Goal: Transaction & Acquisition: Purchase product/service

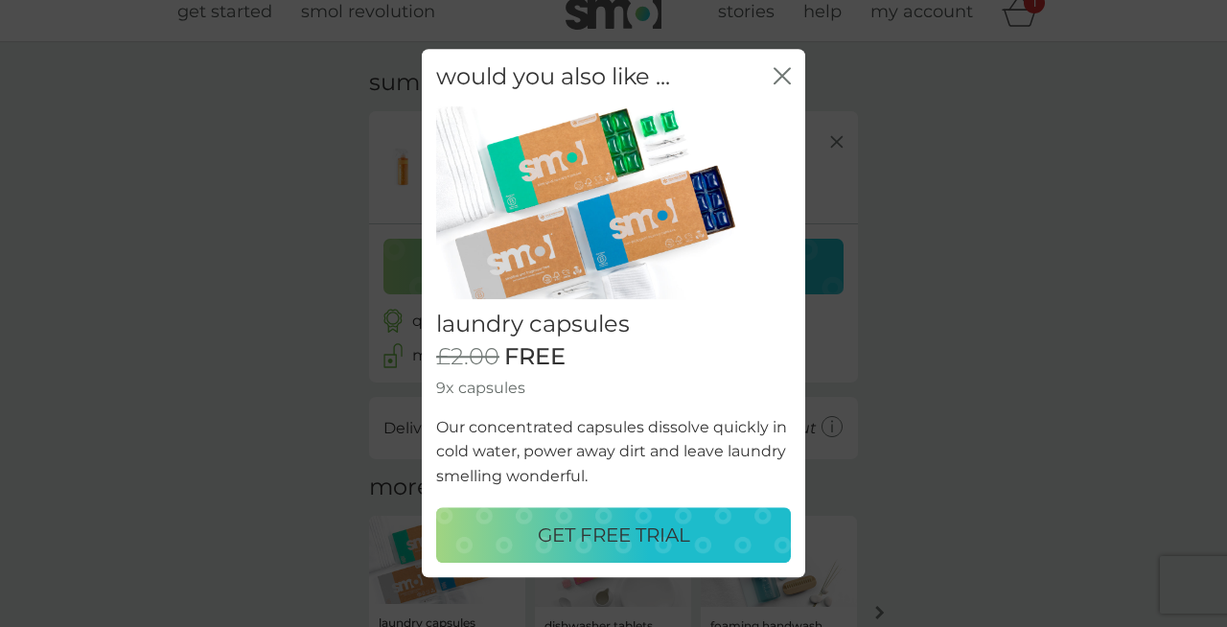
click at [659, 534] on p "GET FREE TRIAL" at bounding box center [614, 535] width 152 height 31
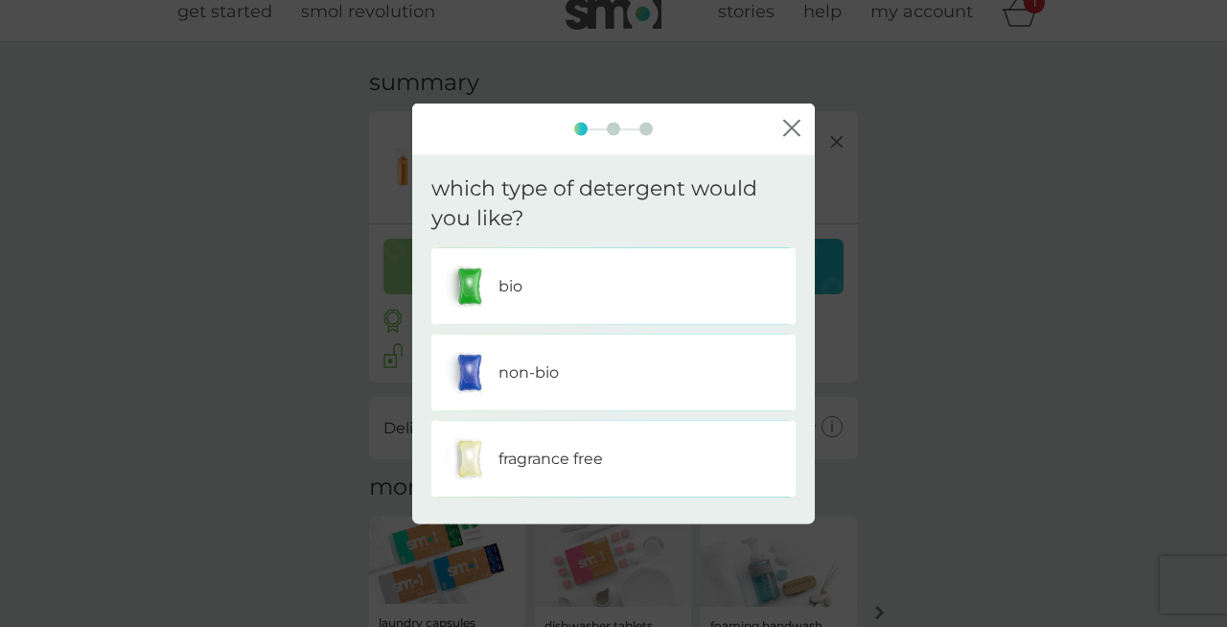
click at [507, 286] on p "bio" at bounding box center [510, 285] width 24 height 25
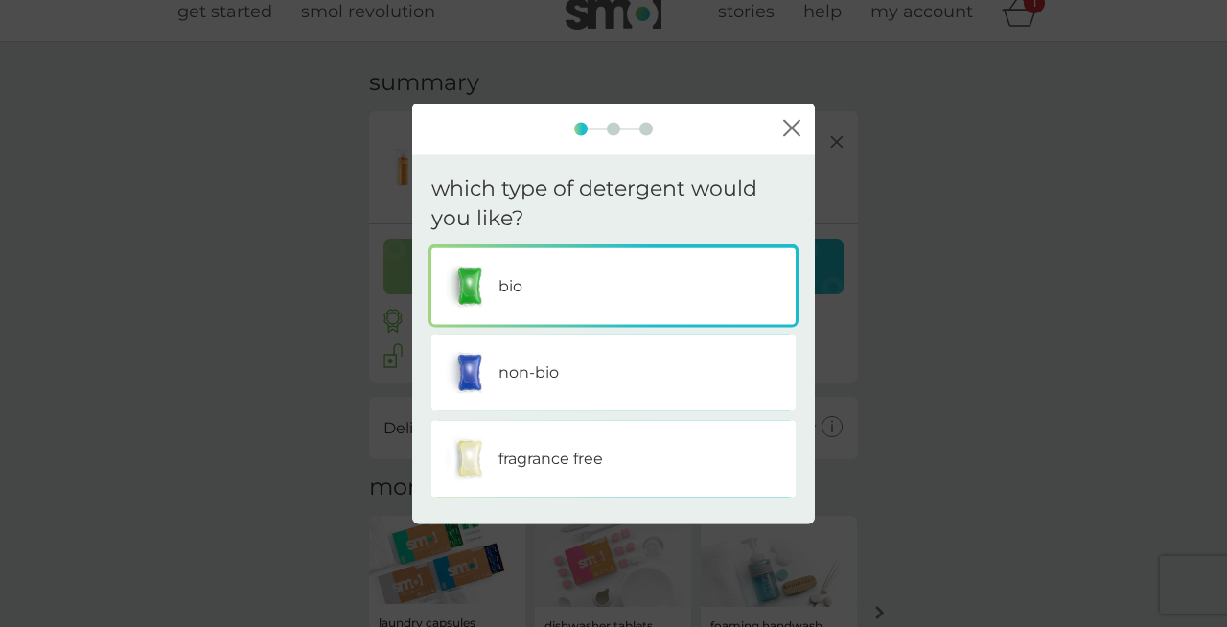
click at [507, 286] on p "bio" at bounding box center [510, 285] width 24 height 25
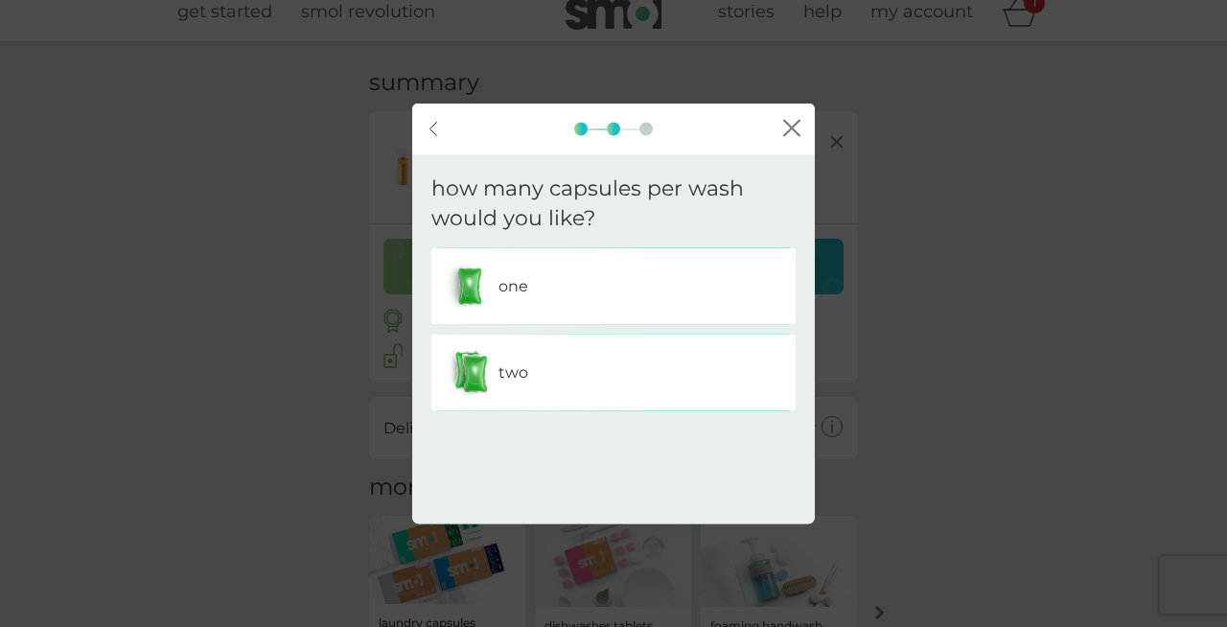
click at [535, 365] on div "two" at bounding box center [613, 372] width 335 height 48
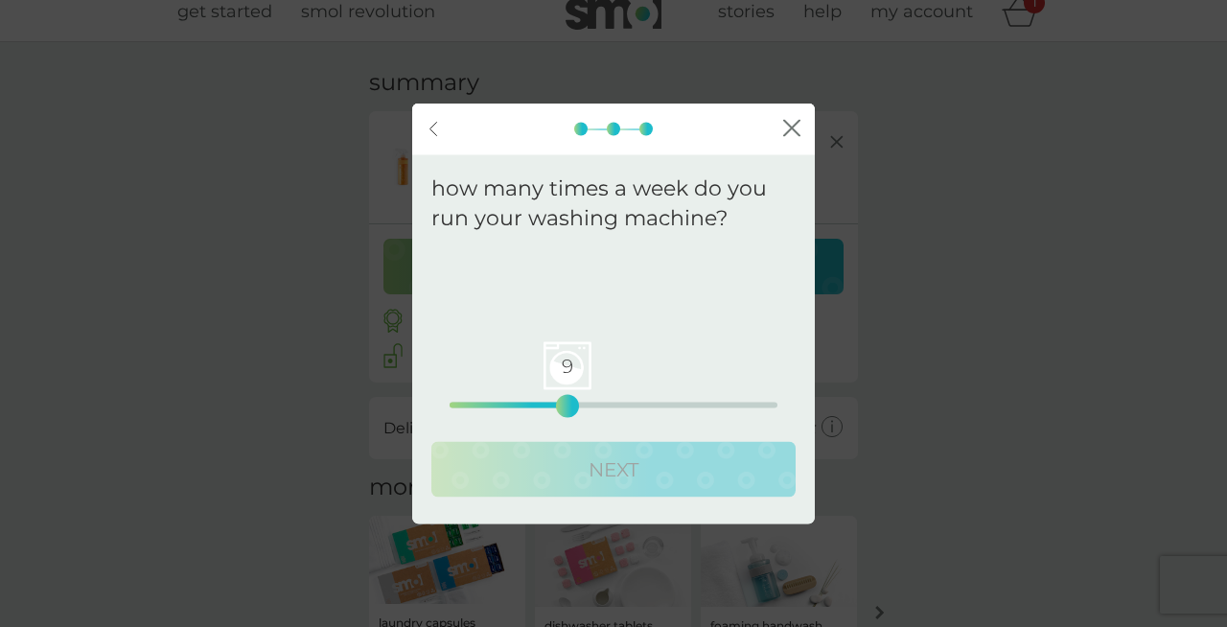
drag, startPoint x: 449, startPoint y: 409, endPoint x: 573, endPoint y: 410, distance: 123.6
click at [571, 409] on div "9" at bounding box center [568, 406] width 8 height 8
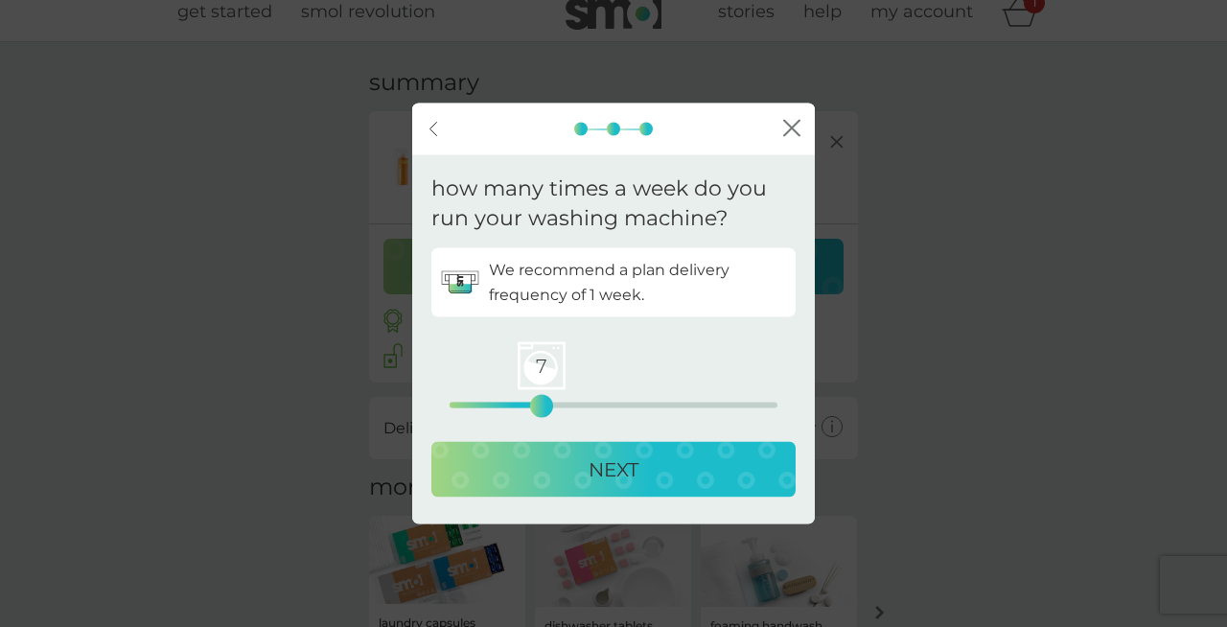
drag, startPoint x: 565, startPoint y: 408, endPoint x: 535, endPoint y: 408, distance: 30.7
click at [538, 408] on div "7" at bounding box center [542, 406] width 8 height 8
drag, startPoint x: 541, startPoint y: 400, endPoint x: 496, endPoint y: 392, distance: 44.7
click at [496, 392] on div "4 0 12.5 25" at bounding box center [613, 378] width 328 height 78
click at [526, 472] on div "NEXT" at bounding box center [613, 468] width 326 height 31
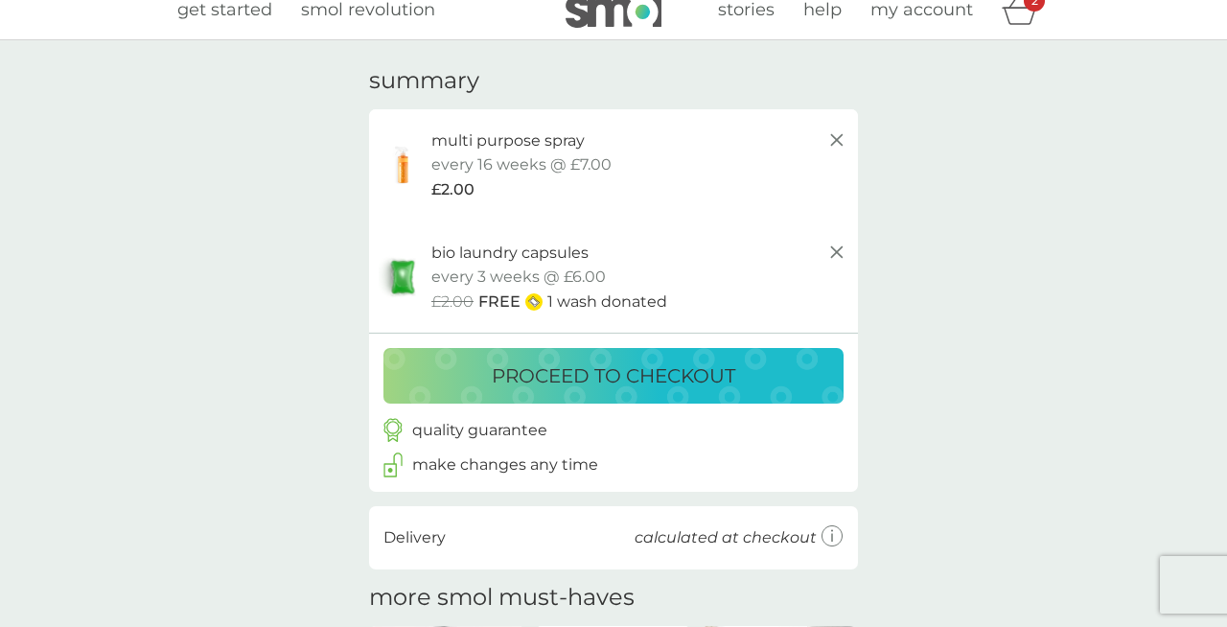
scroll to position [19, 0]
click at [838, 141] on line at bounding box center [837, 141] width 12 height 12
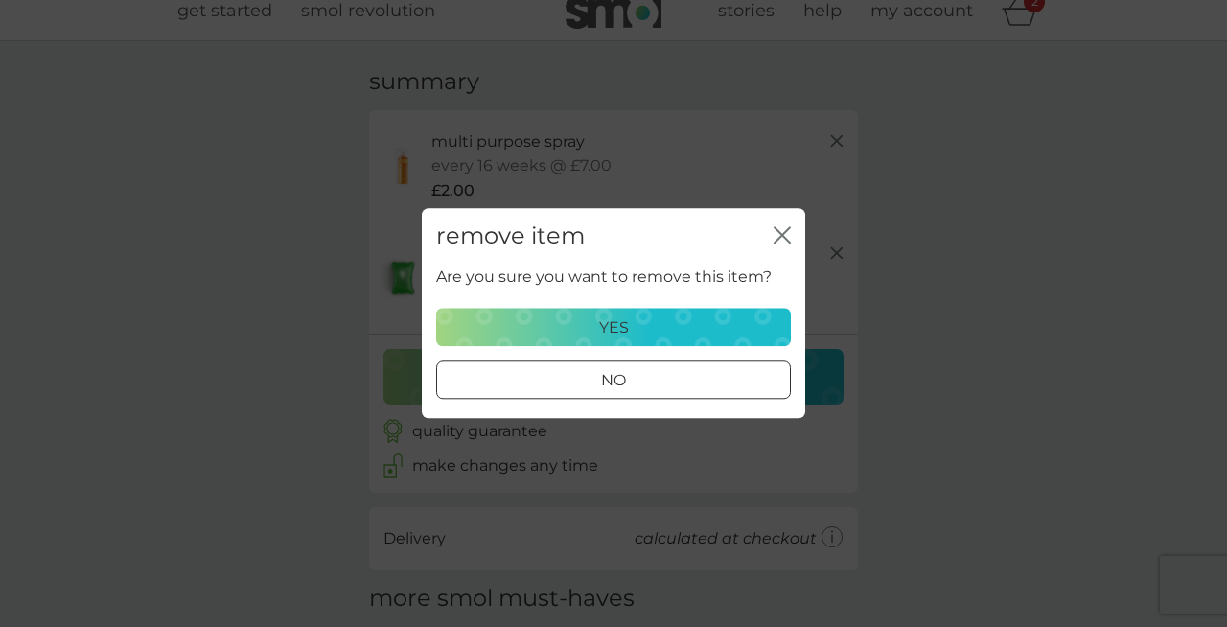
click at [726, 318] on div "yes" at bounding box center [614, 327] width 330 height 25
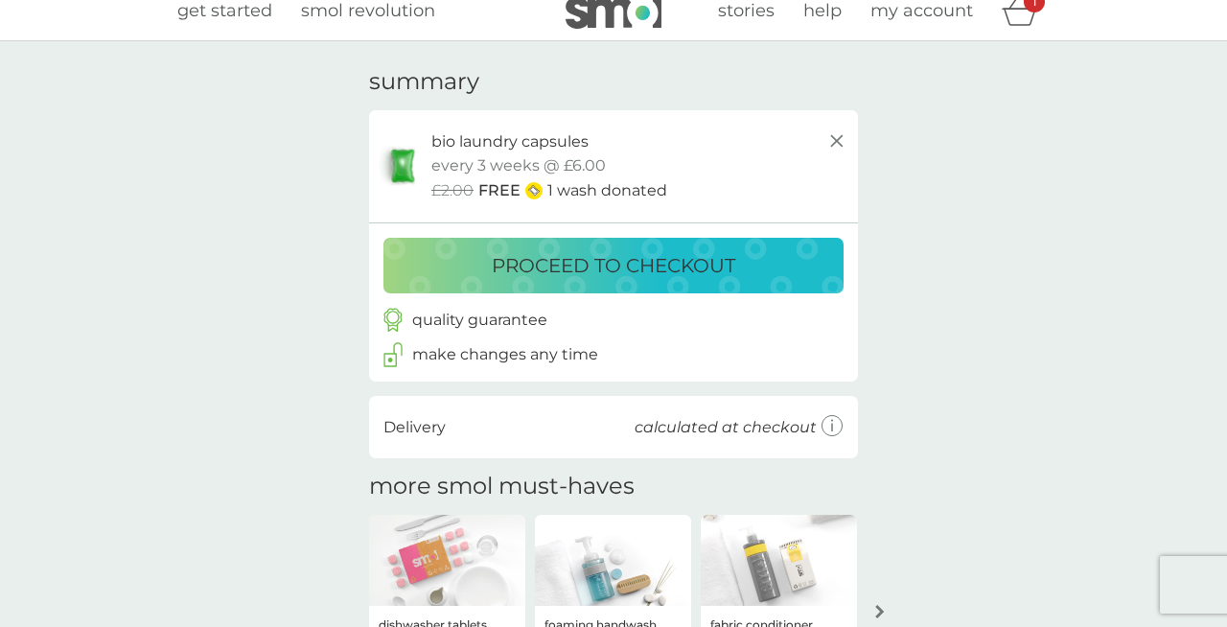
click at [738, 259] on div "proceed to checkout" at bounding box center [614, 265] width 422 height 31
